Goal: Task Accomplishment & Management: Use online tool/utility

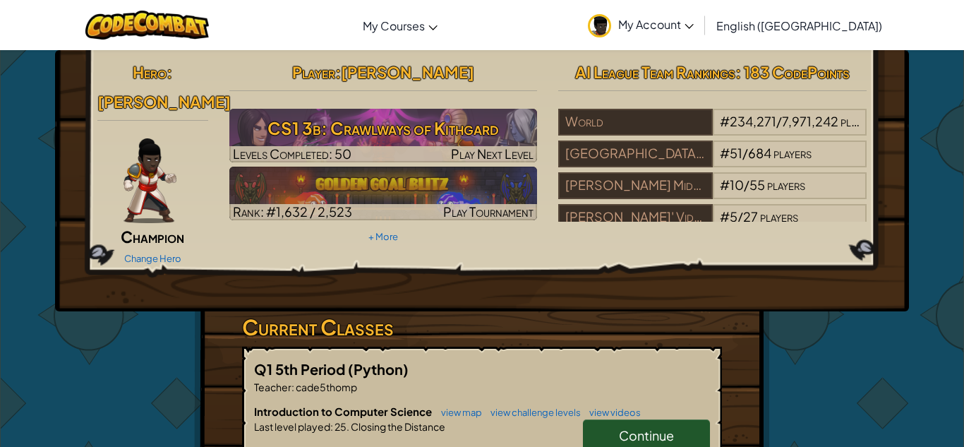
click at [391, 237] on link "+ More" at bounding box center [383, 236] width 30 height 11
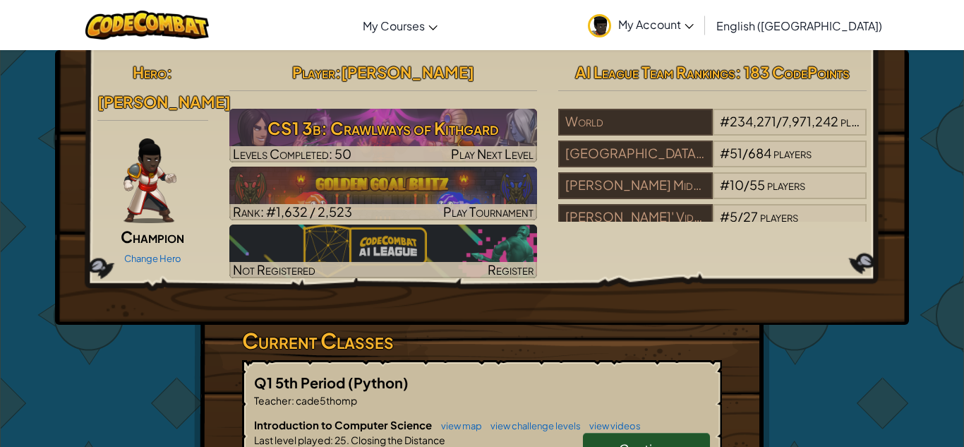
click at [135, 241] on div "Hero : [PERSON_NAME] Change Hero Player : [PERSON_NAME] CS1 3b: Crawlways of Ki…" at bounding box center [482, 169] width 790 height 225
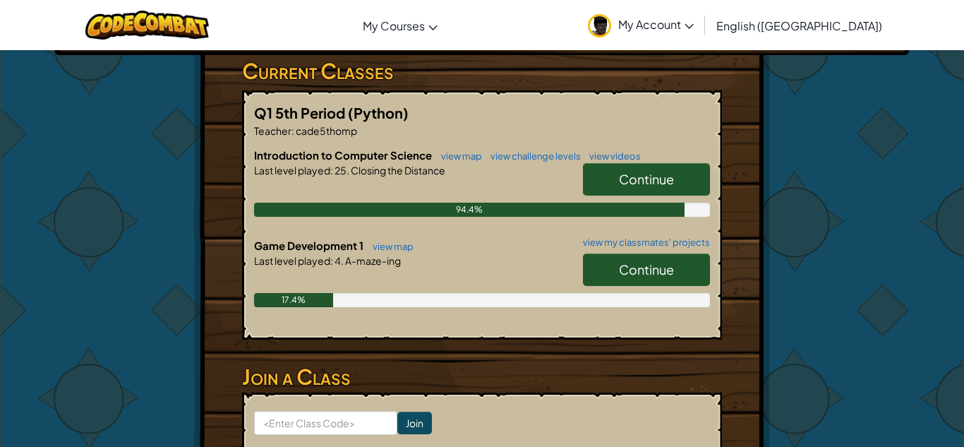
scroll to position [274, 0]
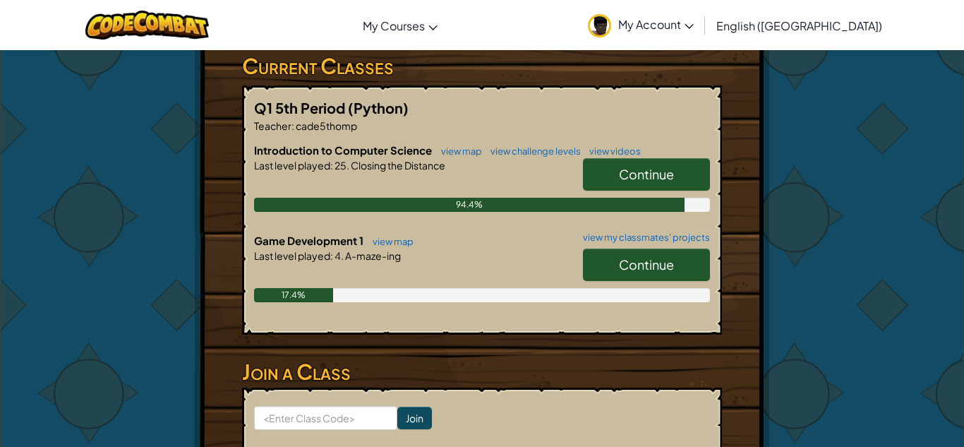
click at [667, 272] on span "Continue" at bounding box center [646, 264] width 55 height 16
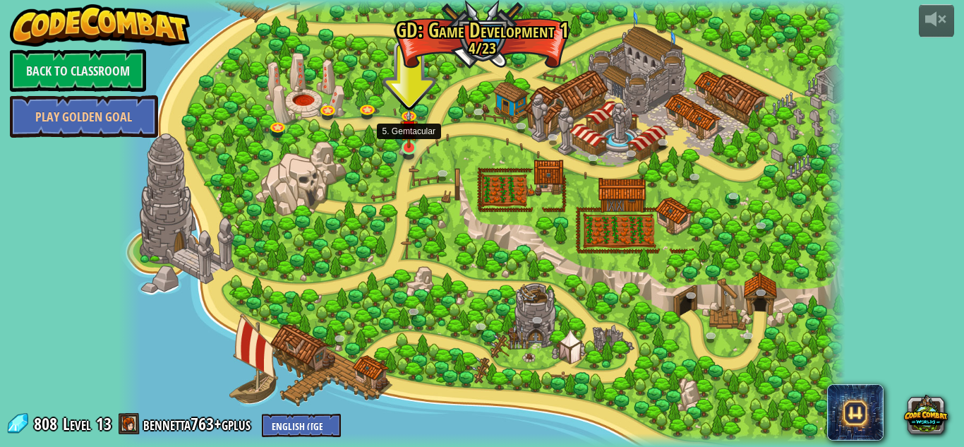
click at [407, 147] on img at bounding box center [409, 129] width 18 height 40
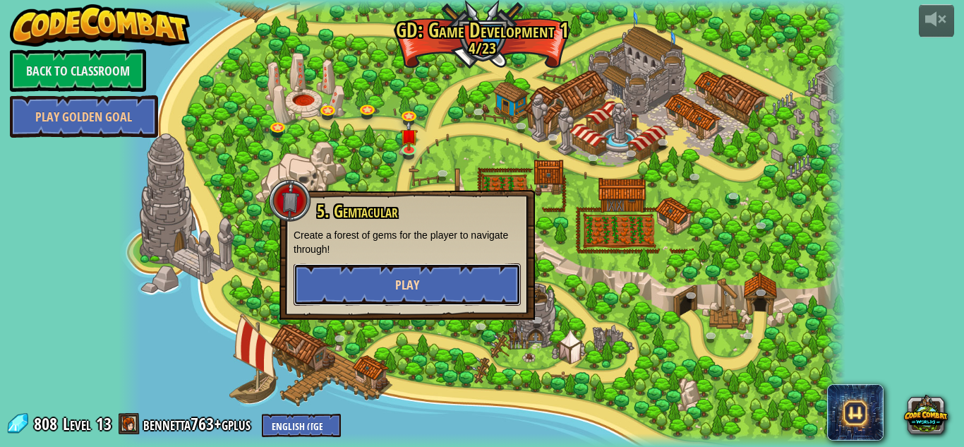
click at [385, 292] on button "Play" at bounding box center [406, 284] width 227 height 42
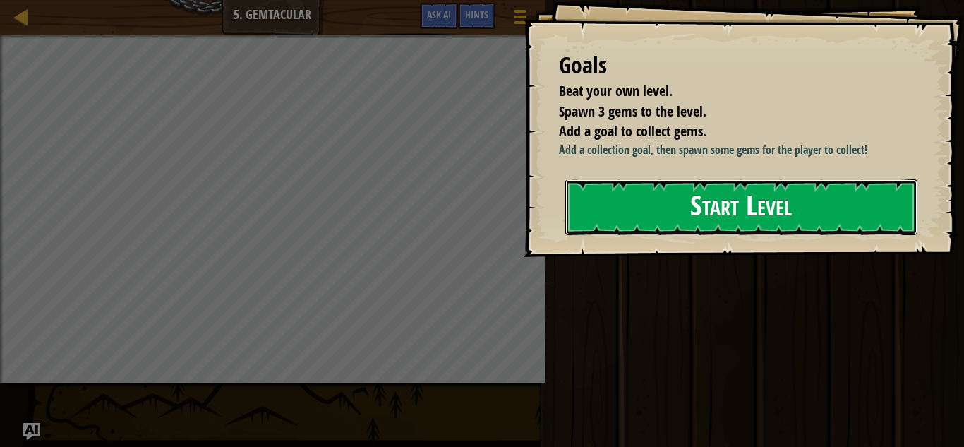
click at [849, 215] on button "Start Level" at bounding box center [741, 207] width 352 height 56
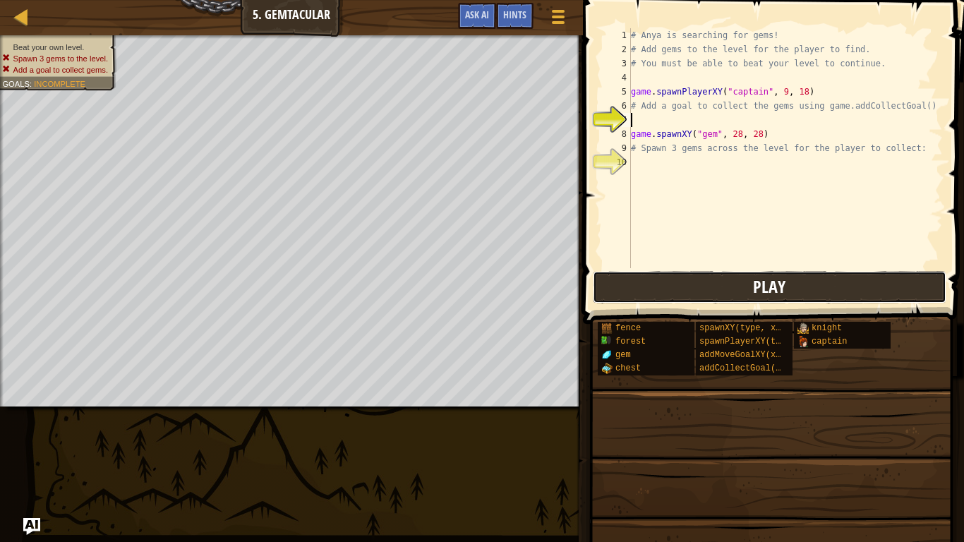
click at [709, 282] on button "Play" at bounding box center [769, 287] width 353 height 32
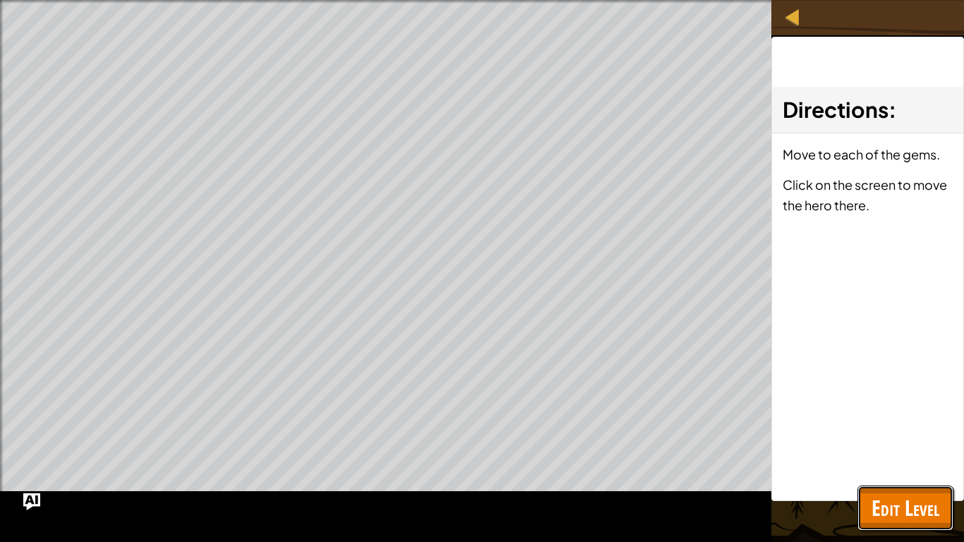
click at [878, 446] on button "Edit Level" at bounding box center [905, 507] width 96 height 45
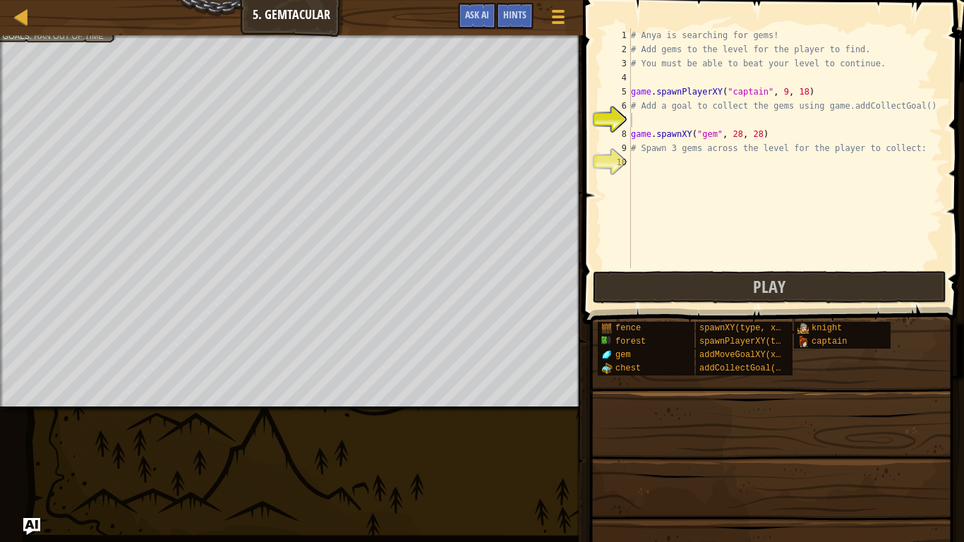
click at [681, 111] on div "# Anya is searching for gems! # Add gems to the level for the player to find. #…" at bounding box center [785, 162] width 315 height 268
type textarea "# Add a goal to collect the gems using game.addCollectGoal()"
click at [638, 123] on div "# Anya is searching for gems! # Add gems to the level for the player to find. #…" at bounding box center [785, 162] width 315 height 268
type textarea "g"
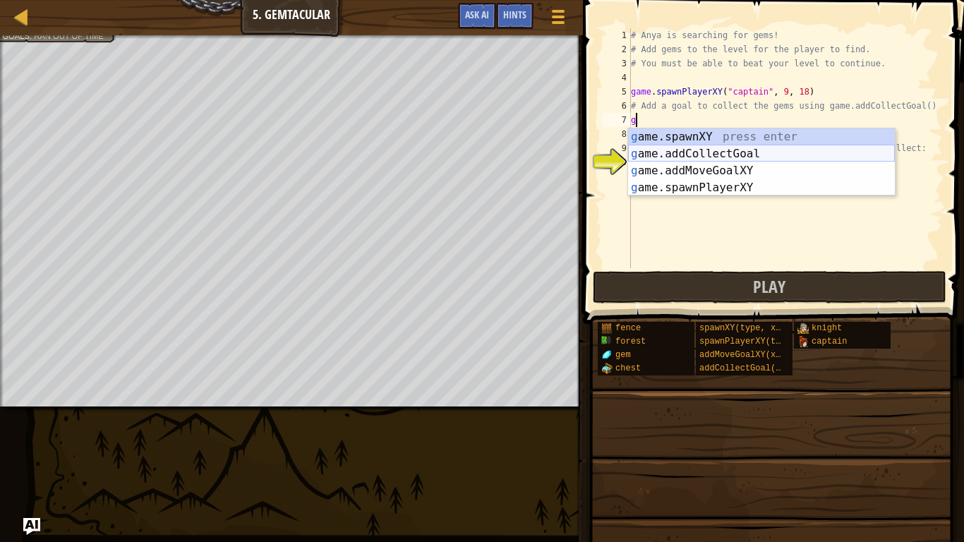
click at [811, 150] on div "g ame.spawnXY press enter g ame.addCollectGoal press enter g ame.addMoveGoalXY …" at bounding box center [761, 179] width 267 height 102
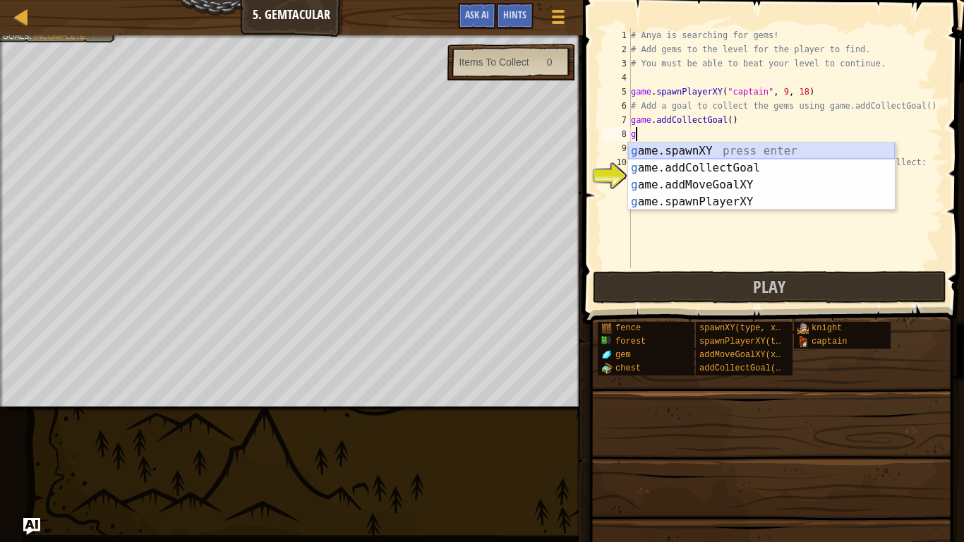
click at [718, 151] on div "g ame.spawnXY press enter g ame.addCollectGoal press enter g ame.addMoveGoalXY …" at bounding box center [761, 194] width 267 height 102
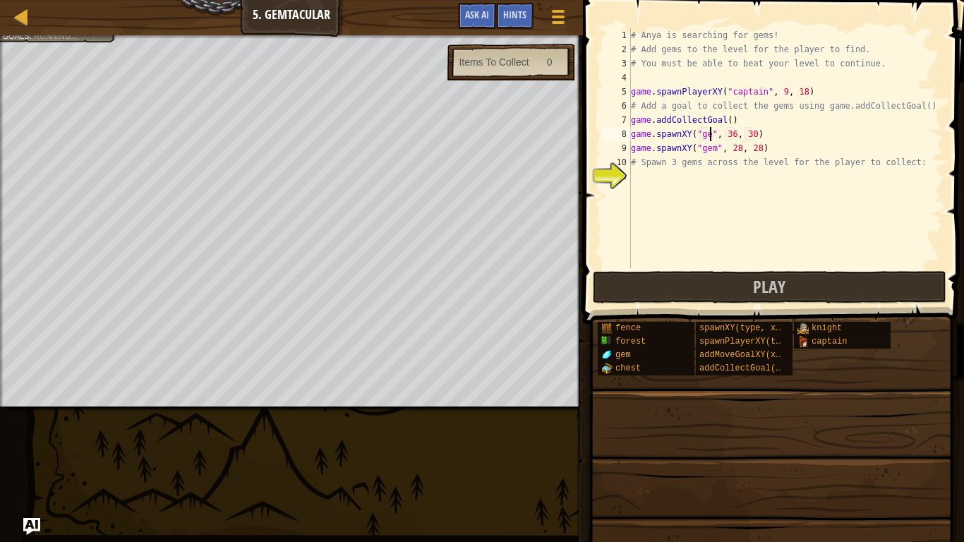
scroll to position [6, 12]
click at [737, 135] on div "# Anya is searching for gems! # Add gems to the level for the player to find. #…" at bounding box center [785, 162] width 315 height 268
click at [739, 133] on div "# Anya is searching for gems! # Add gems to the level for the player to find. #…" at bounding box center [785, 162] width 315 height 268
click at [761, 135] on div "# Anya is searching for gems! # Add gems to the level for the player to find. #…" at bounding box center [785, 162] width 315 height 268
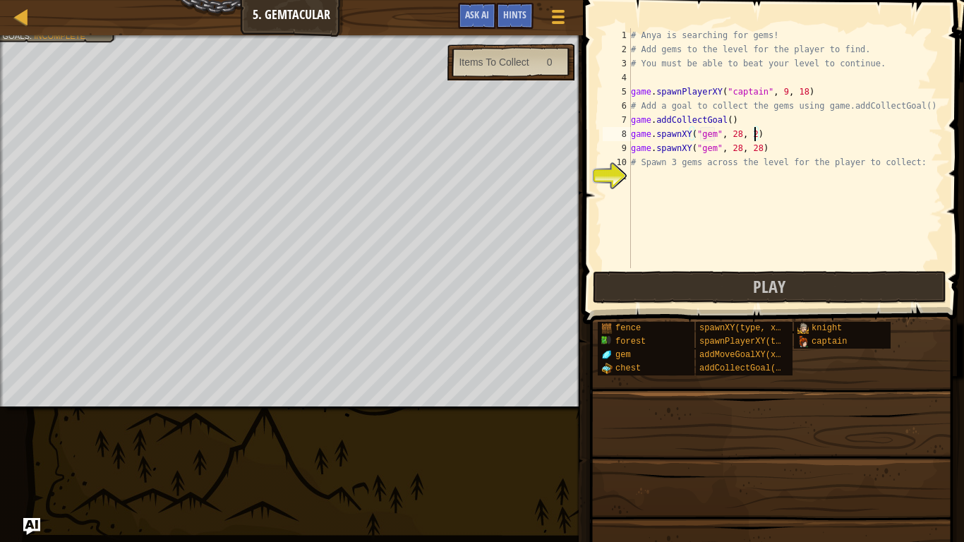
scroll to position [6, 18]
drag, startPoint x: 631, startPoint y: 151, endPoint x: 766, endPoint y: 149, distance: 135.5
click at [766, 149] on div "# Anya is searching for gems! # Add gems to the level for the player to find. #…" at bounding box center [785, 162] width 315 height 268
type textarea "game.spawnXY("gem", 28, 28)"
click at [766, 149] on div "# Anya is searching for gems! # Add gems to the level for the player to find. #…" at bounding box center [785, 148] width 315 height 240
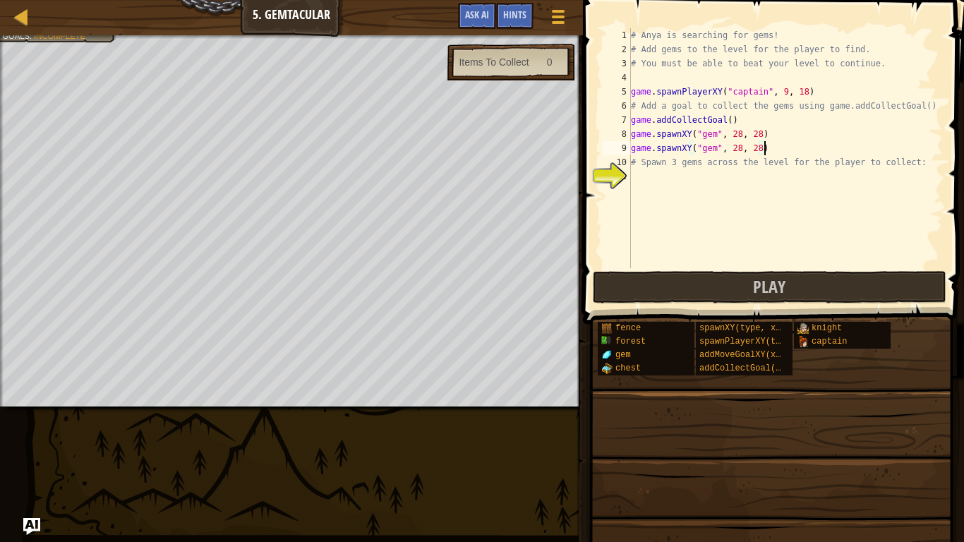
click at [639, 173] on div "# Anya is searching for gems! # Add gems to the level for the player to find. #…" at bounding box center [785, 162] width 315 height 268
drag, startPoint x: 633, startPoint y: 147, endPoint x: 766, endPoint y: 152, distance: 133.4
click at [766, 152] on div "# Anya is searching for gems! # Add gems to the level for the player to find. #…" at bounding box center [785, 162] width 315 height 268
type textarea "game.spawnXY("gem", 28, 28)"
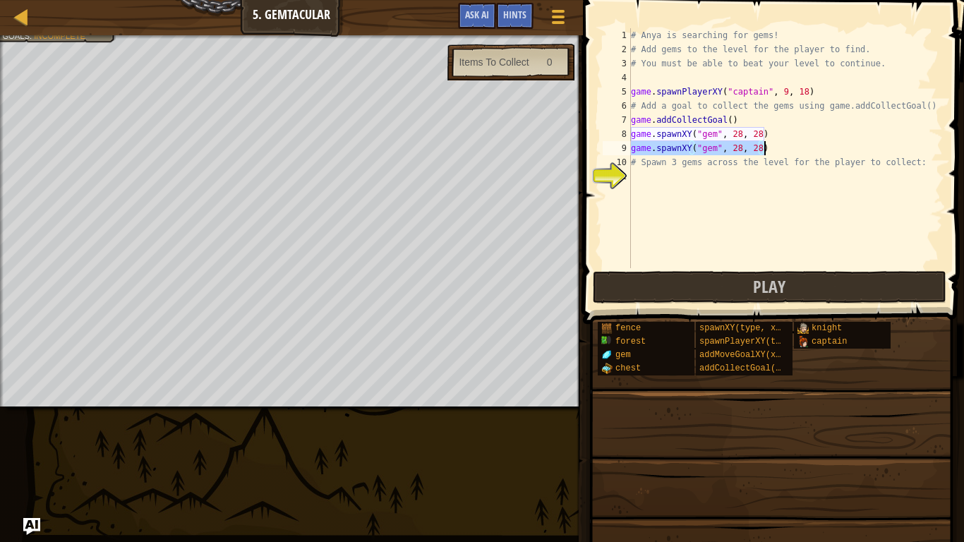
click at [629, 170] on div "11" at bounding box center [616, 176] width 28 height 14
paste textarea "game.spawnXY("gem", 28, 28)"
type textarea "game.spawnXY("gem", 28, 28)"
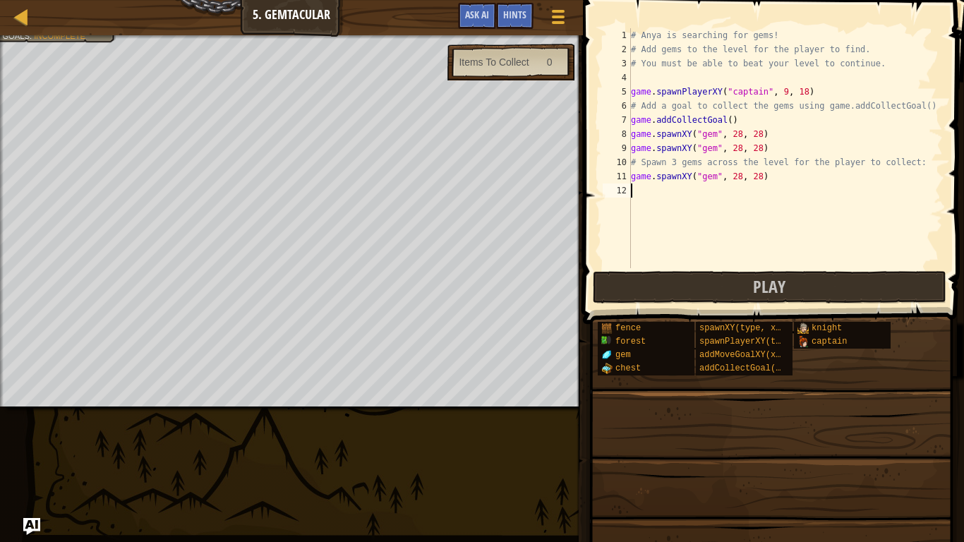
click at [634, 196] on div "# Anya is searching for gems! # Add gems to the level for the player to find. #…" at bounding box center [785, 162] width 315 height 268
paste textarea "game.spawnXY("gem", 28, 28)"
type textarea "game.spawnXY("gem", 28, 28)"
click at [633, 198] on div "# Anya is searching for gems! # Add gems to the level for the player to find. #…" at bounding box center [785, 162] width 315 height 268
paste textarea "game.spawnXY("gem", 28, 28)"
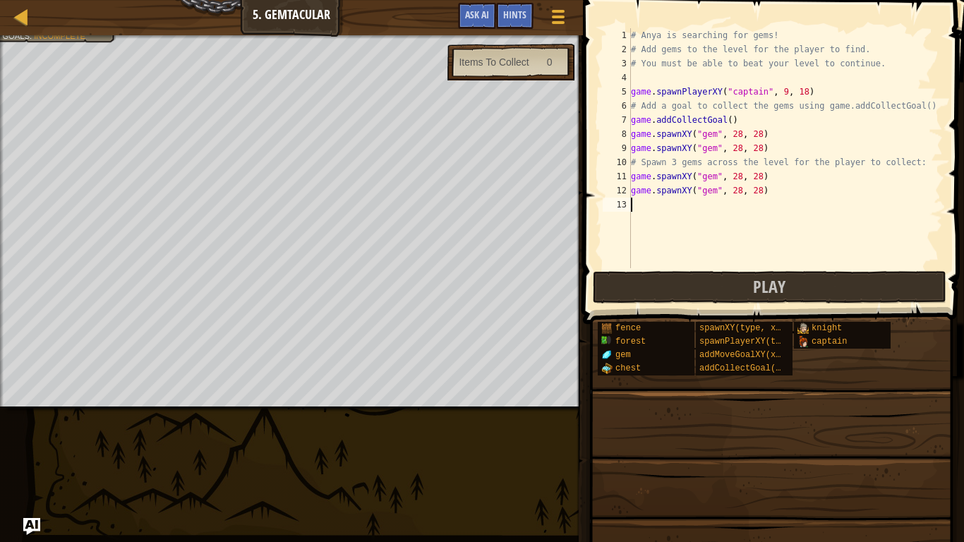
type textarea "game.spawnXY("gem", 28, 28)"
click at [805, 292] on button "Play" at bounding box center [769, 287] width 353 height 32
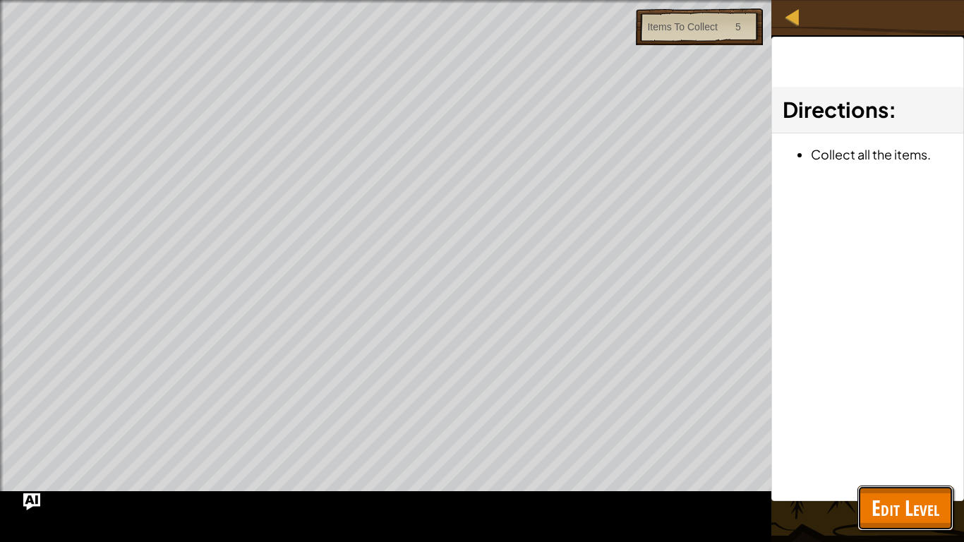
click at [890, 446] on button "Edit Level" at bounding box center [905, 507] width 96 height 45
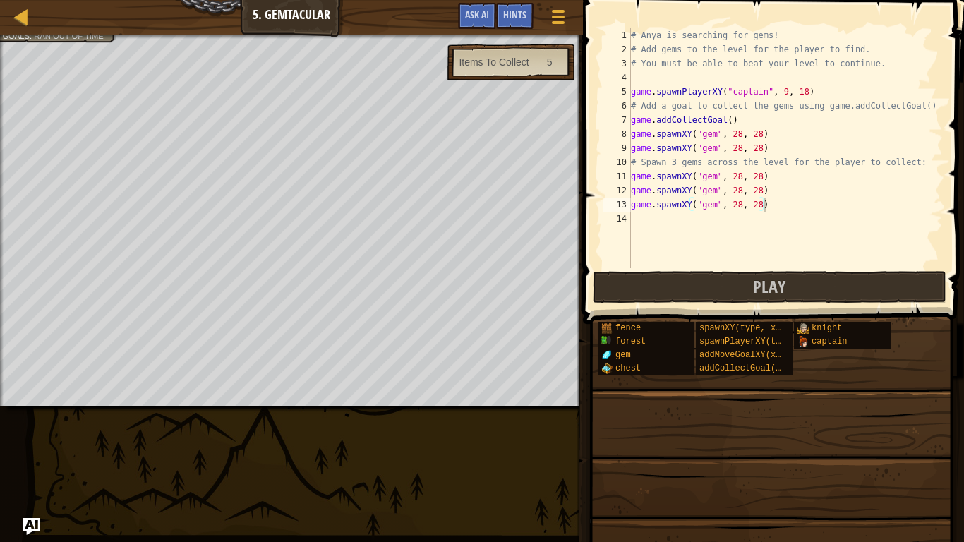
click at [899, 441] on span at bounding box center [771, 516] width 371 height 418
click at [631, 217] on div "# Anya is searching for gems! # Add gems to the level for the player to find. #…" at bounding box center [785, 162] width 315 height 268
click at [830, 282] on button "Play" at bounding box center [769, 287] width 353 height 32
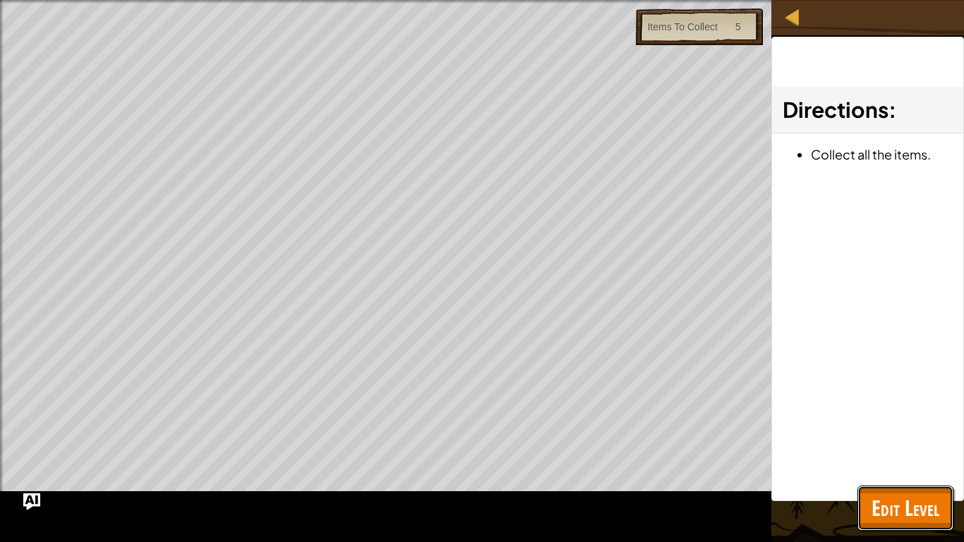
click at [877, 446] on span "Edit Level" at bounding box center [905, 507] width 68 height 29
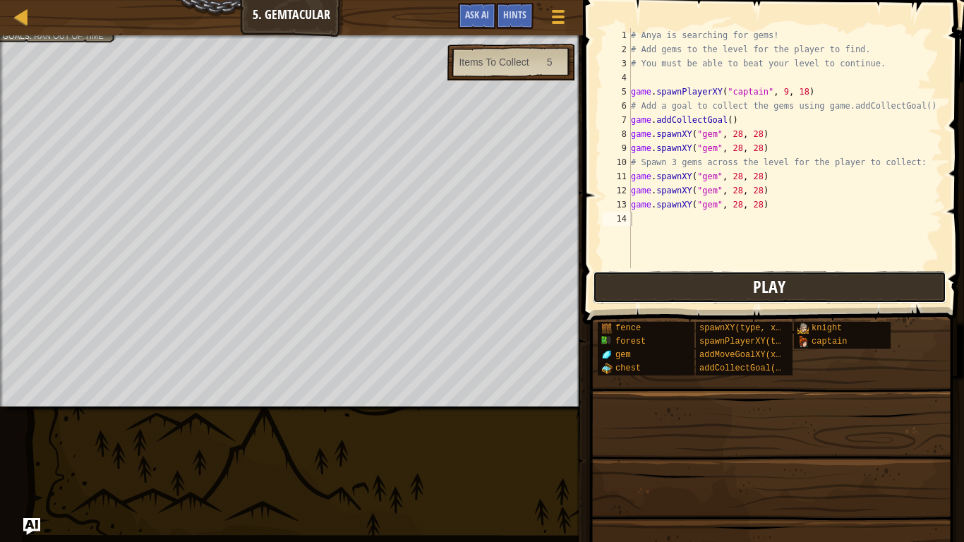
click at [874, 283] on button "Play" at bounding box center [769, 287] width 353 height 32
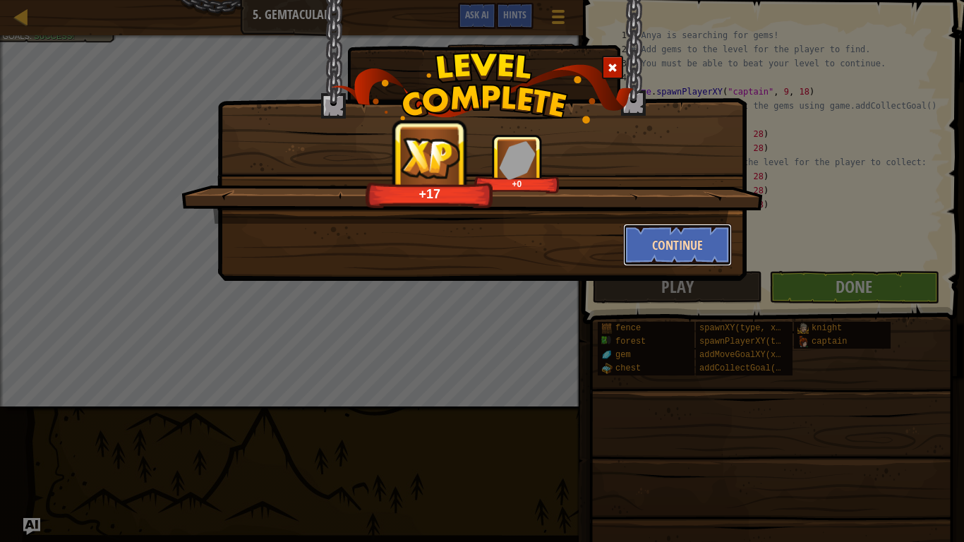
click at [687, 241] on button "Continue" at bounding box center [677, 245] width 109 height 42
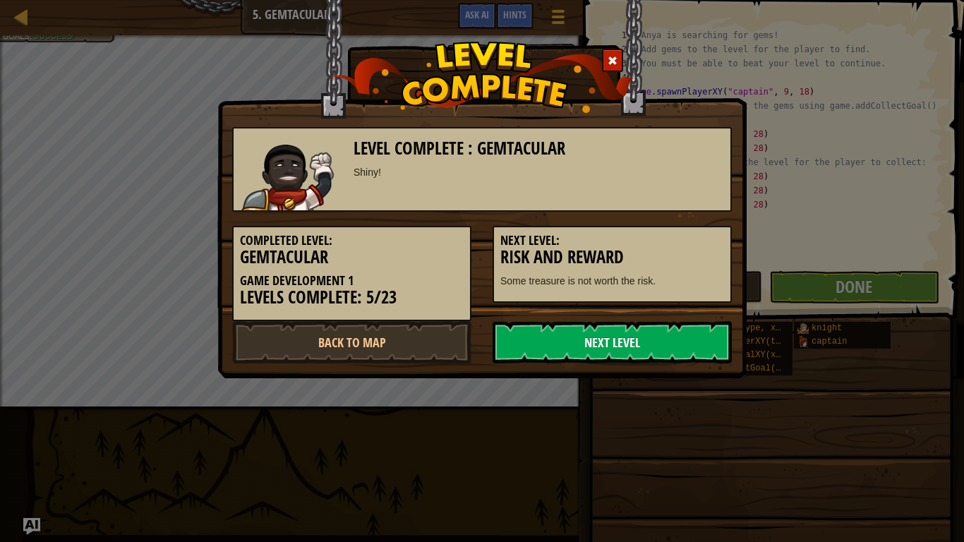
click at [710, 363] on link "Next Level" at bounding box center [611, 342] width 239 height 42
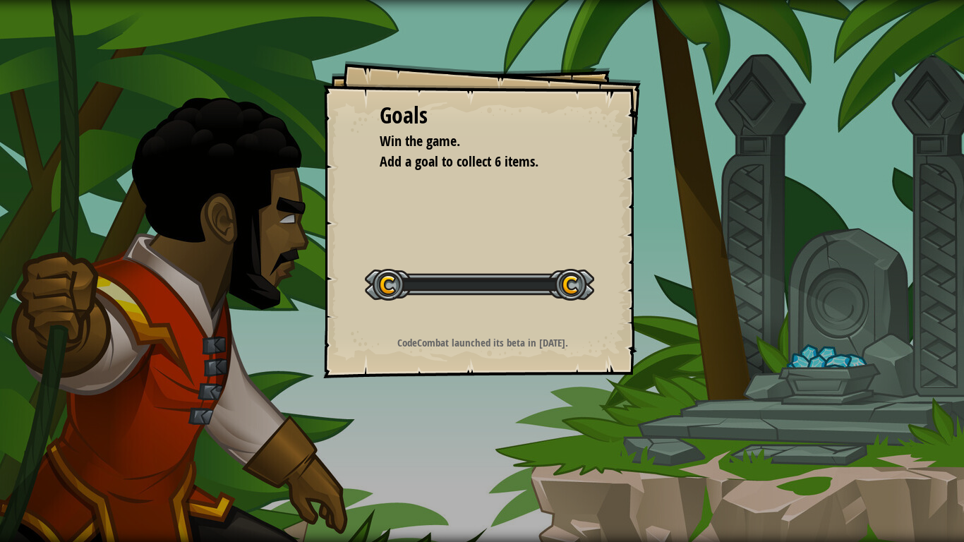
click at [710, 365] on div "Goals Win the game. Add a goal to collect 6 items. Start Level Error loading fr…" at bounding box center [482, 271] width 964 height 542
click at [0, 275] on div "Goals Win the game. Add a goal to collect 6 items. Start Level Error loading fr…" at bounding box center [482, 271] width 964 height 542
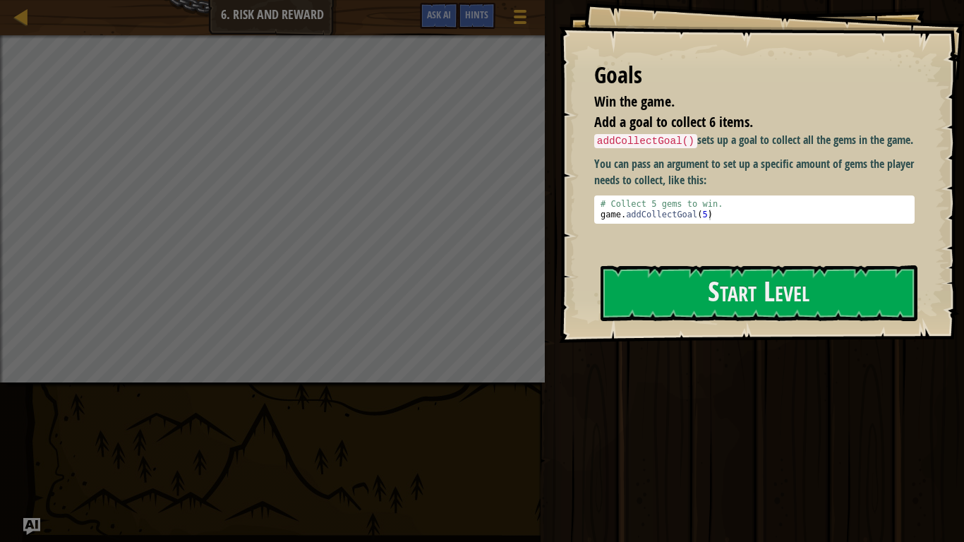
click at [783, 356] on div at bounding box center [758, 351] width 317 height 32
click at [52, 406] on div "Map Game Development 1 6. Risk and Reward Game Menu Done Hints Ask AI 1 ההההההה…" at bounding box center [482, 271] width 964 height 542
click at [770, 291] on button "Start Level" at bounding box center [758, 293] width 317 height 56
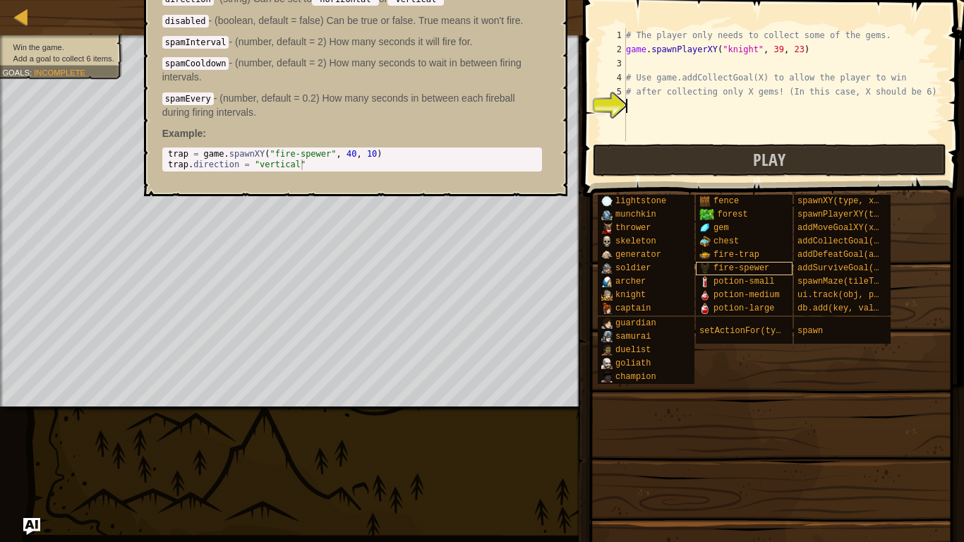
scroll to position [6, 0]
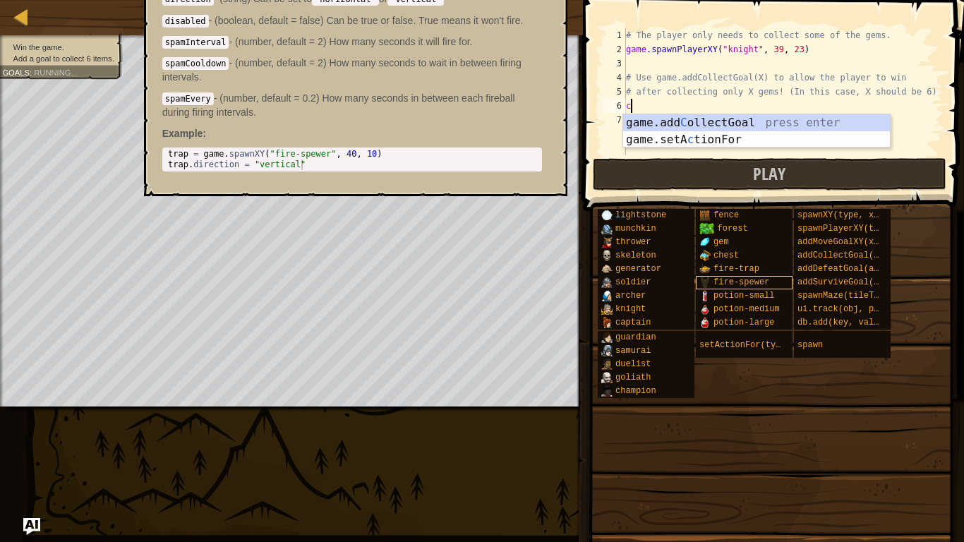
type textarea "cl"
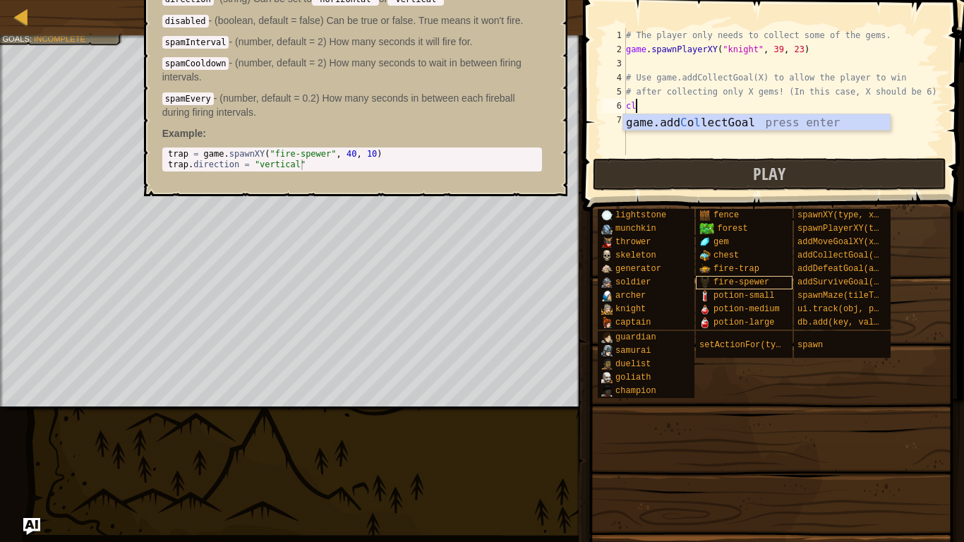
scroll to position [6, 1]
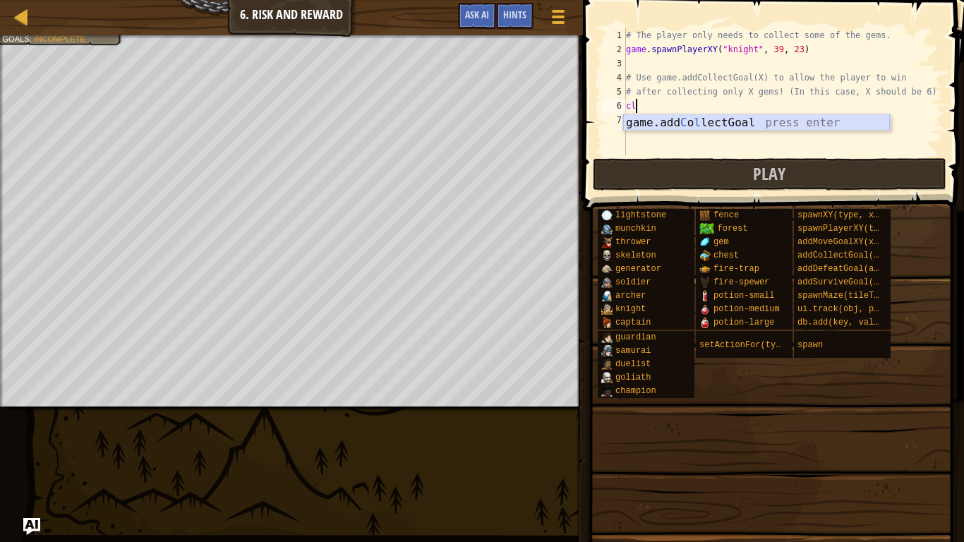
click at [760, 123] on div "game.add C o l lectGoal press enter" at bounding box center [756, 139] width 267 height 51
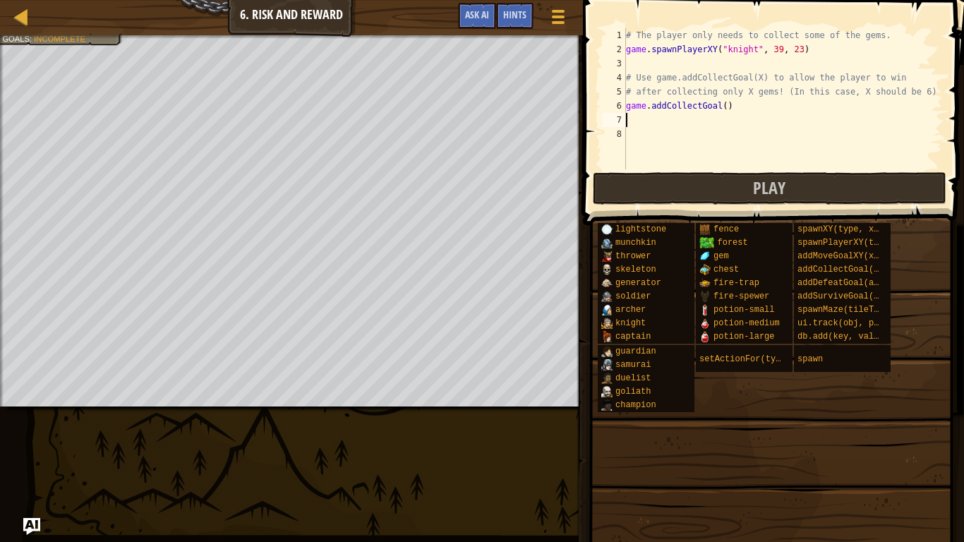
click at [723, 107] on div "# The player only needs to collect some of the gems. game . spawnPlayerXY ( "kn…" at bounding box center [783, 112] width 320 height 169
type textarea "game.addCollectGoal(6)"
click at [734, 198] on button "Play" at bounding box center [769, 188] width 353 height 32
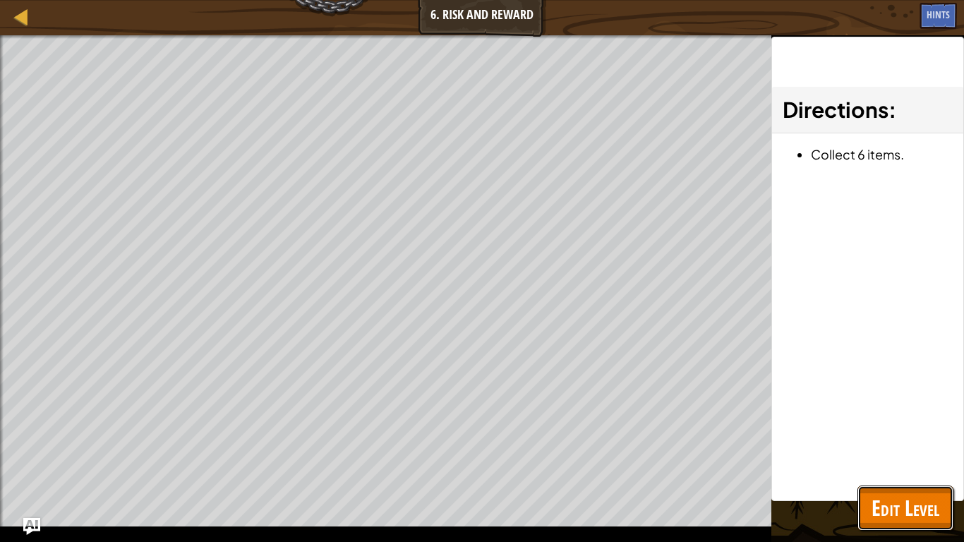
click at [922, 446] on span "Edit Level" at bounding box center [905, 507] width 68 height 29
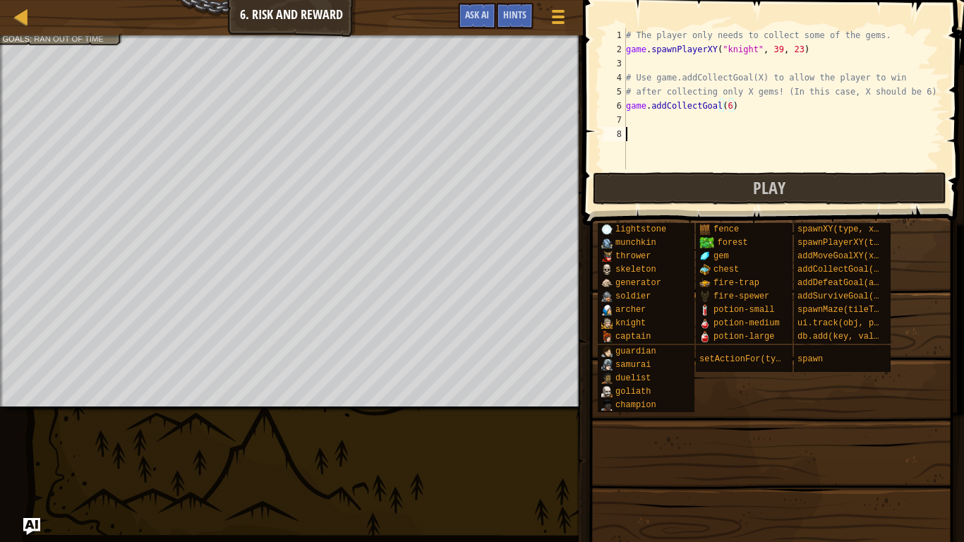
click at [731, 133] on div "# The player only needs to collect some of the gems. game . spawnPlayerXY ( "kn…" at bounding box center [783, 112] width 320 height 169
click at [727, 121] on div "# The player only needs to collect some of the gems. game . spawnPlayerXY ( "kn…" at bounding box center [783, 112] width 320 height 169
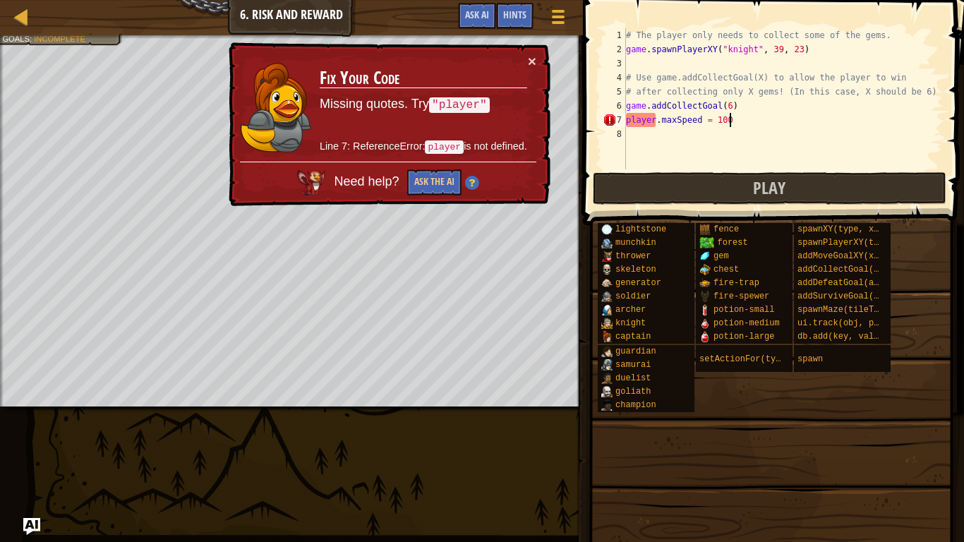
click at [653, 119] on div "# The player only needs to collect some of the gems. game . spawnPlayerXY ( "kn…" at bounding box center [783, 112] width 320 height 169
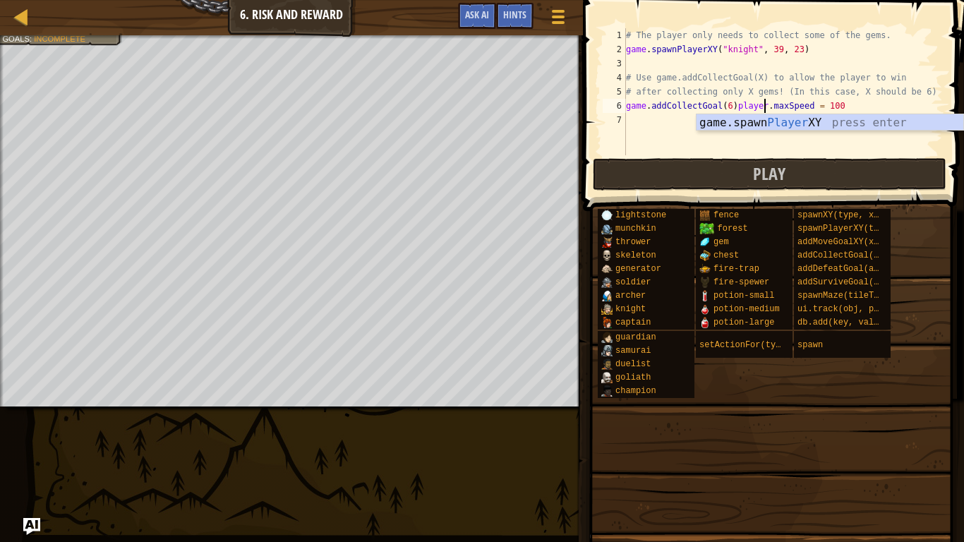
scroll to position [6, 20]
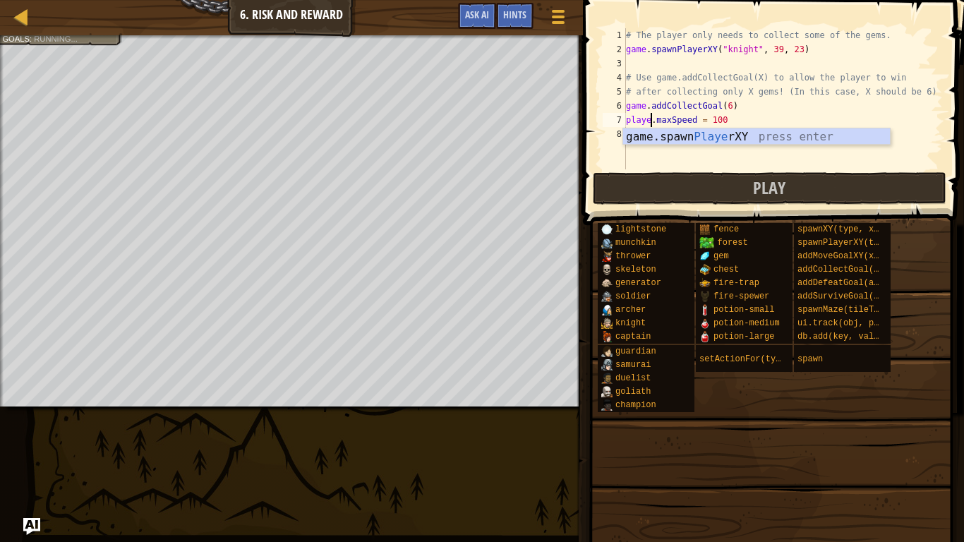
type textarea "player.maxSpeed = 100"
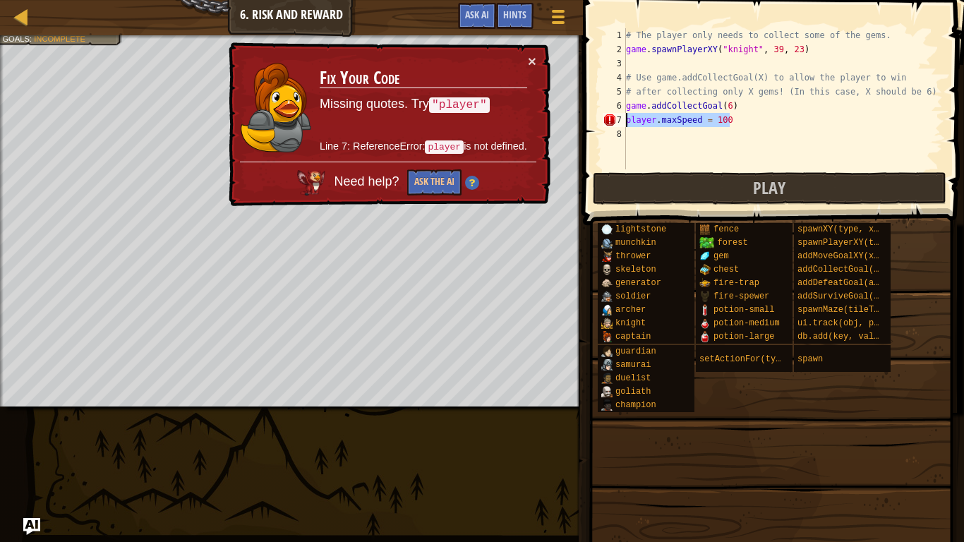
drag, startPoint x: 741, startPoint y: 121, endPoint x: 602, endPoint y: 123, distance: 139.0
click at [602, 123] on div "player.maxSpeed = 100 1 2 3 4 5 6 7 8 # The player only needs to collect some o…" at bounding box center [771, 98] width 343 height 141
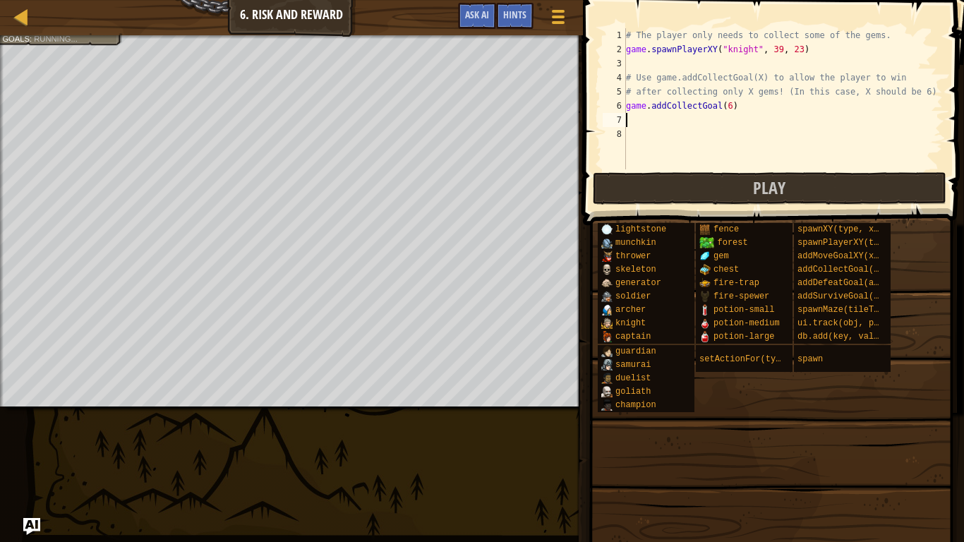
scroll to position [6, 0]
click at [646, 187] on button "Play" at bounding box center [769, 188] width 353 height 32
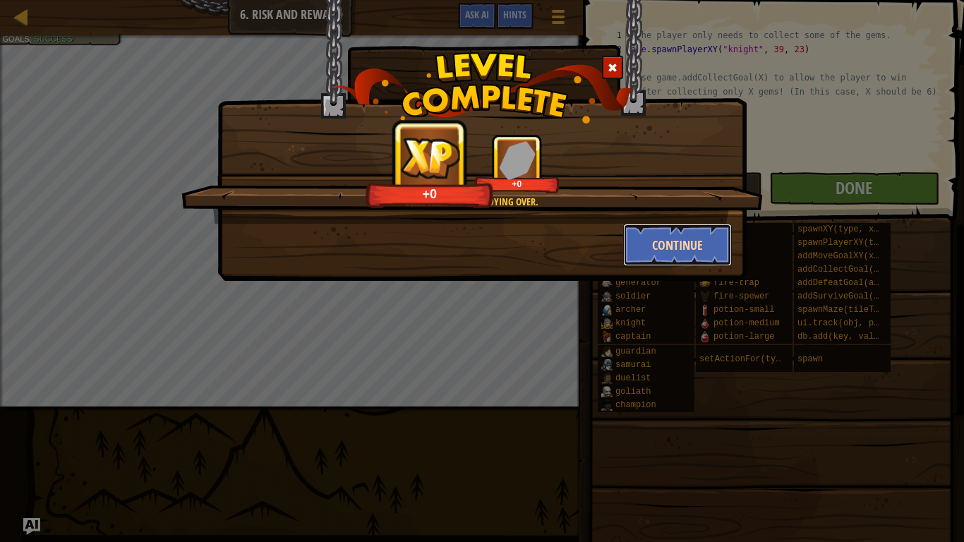
click at [683, 238] on button "Continue" at bounding box center [677, 245] width 109 height 42
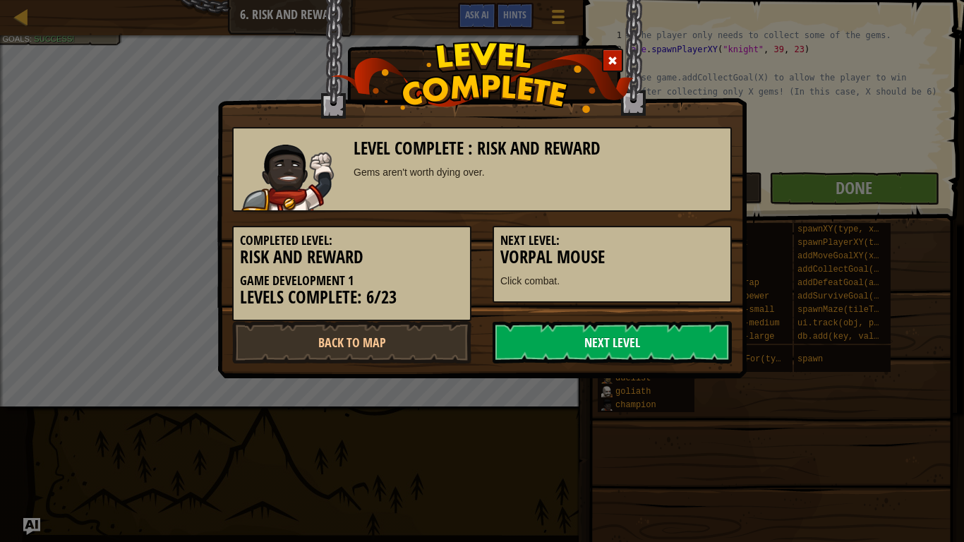
click at [613, 325] on link "Next Level" at bounding box center [611, 342] width 239 height 42
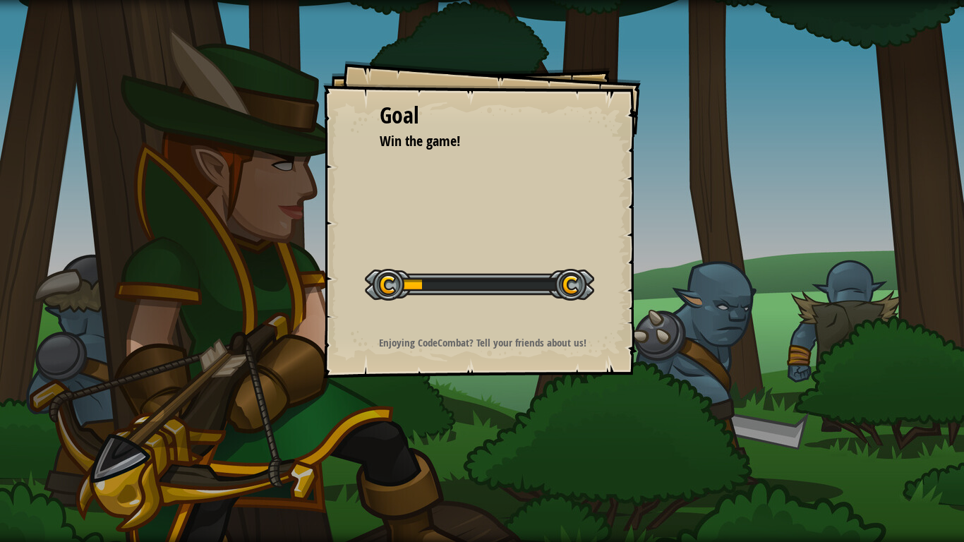
click at [626, 345] on div "Goal Win the game! Start Level Error loading from server. Try refreshing the pa…" at bounding box center [481, 219] width 317 height 317
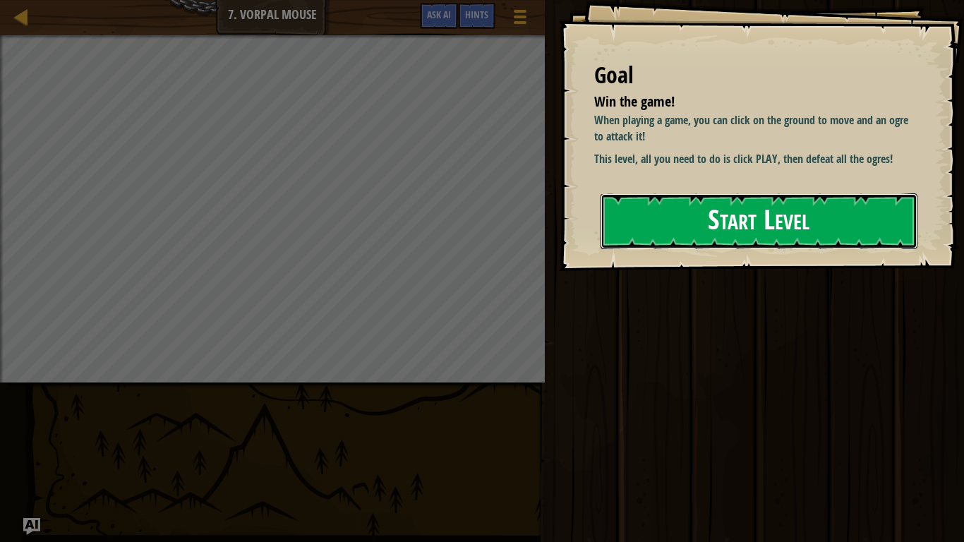
click at [840, 238] on button "Start Level" at bounding box center [758, 221] width 317 height 56
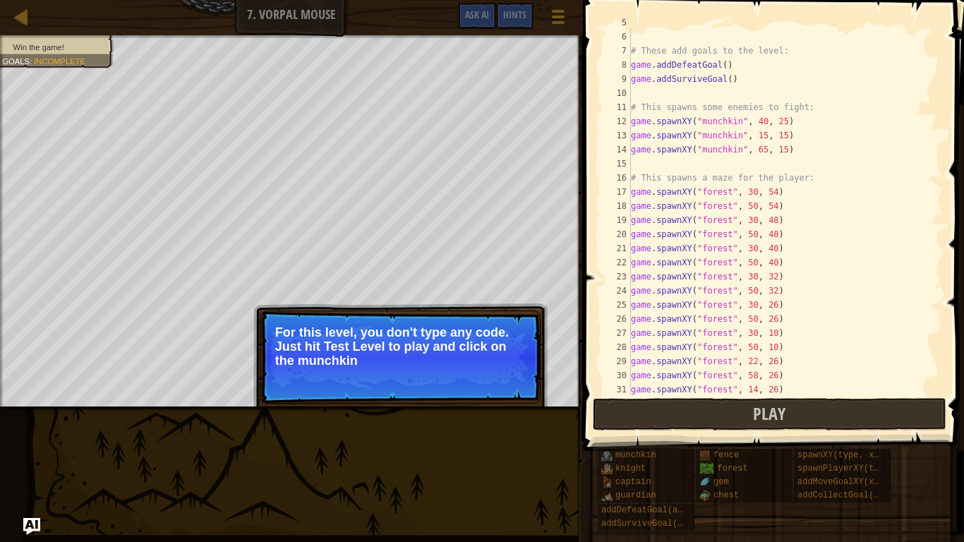
scroll to position [113, 0]
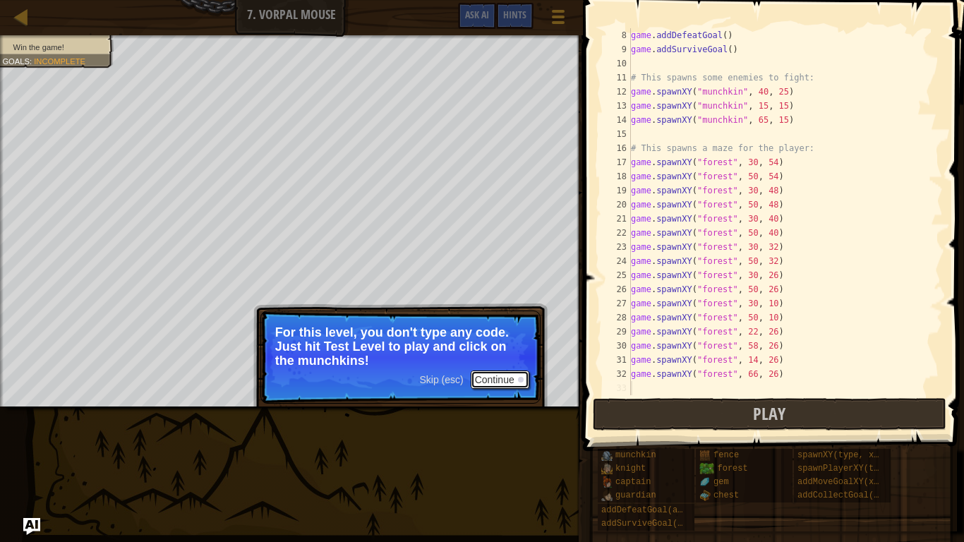
click at [484, 375] on button "Continue" at bounding box center [500, 379] width 59 height 18
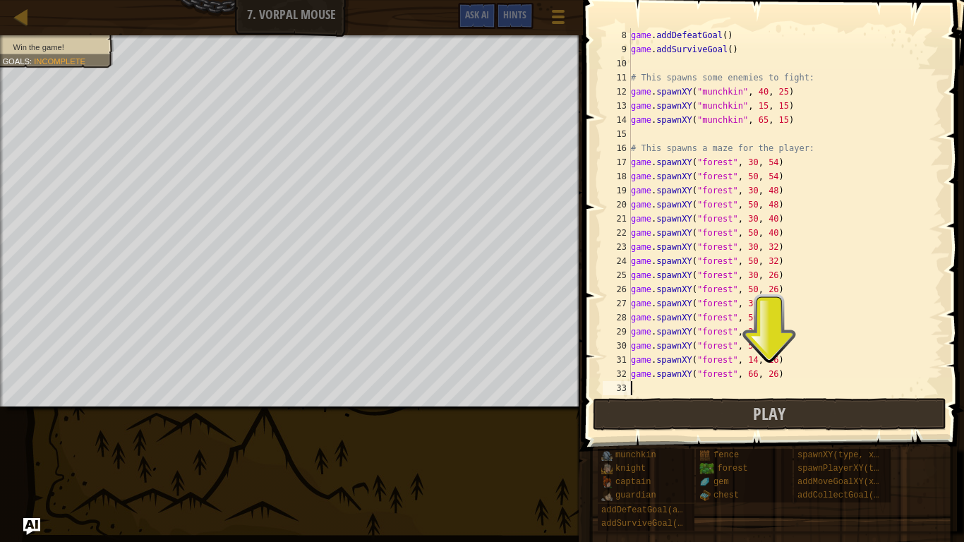
scroll to position [6, 0]
click at [630, 412] on button "Play" at bounding box center [769, 414] width 353 height 32
